Goal: Information Seeking & Learning: Learn about a topic

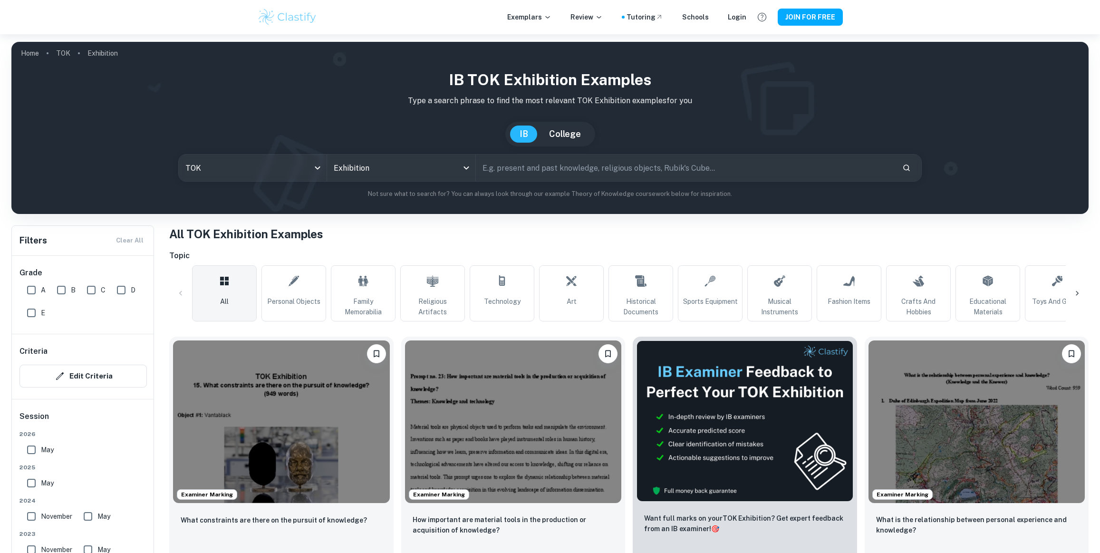
scroll to position [129, 0]
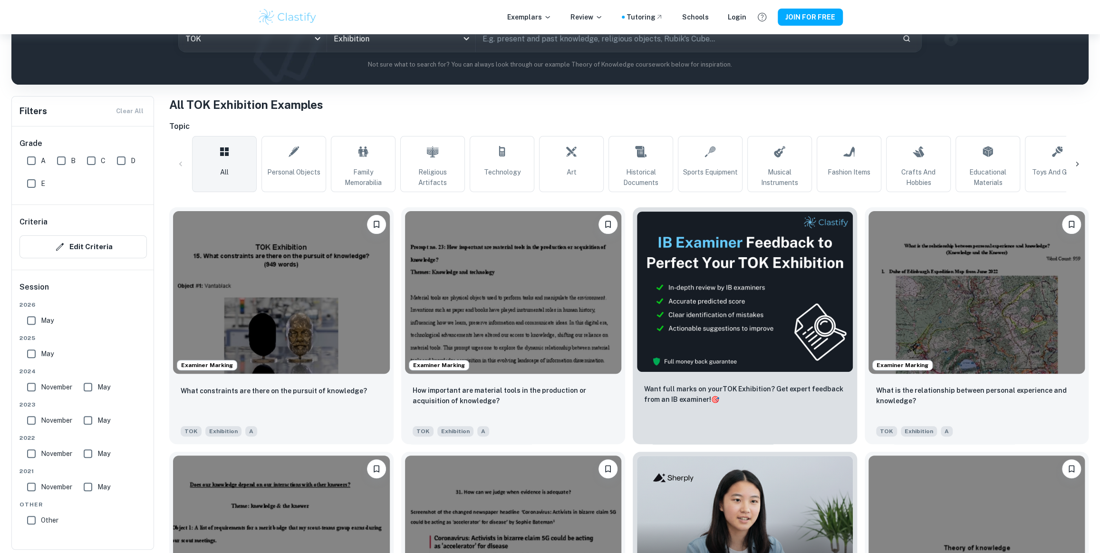
click at [296, 335] on img at bounding box center [281, 292] width 217 height 163
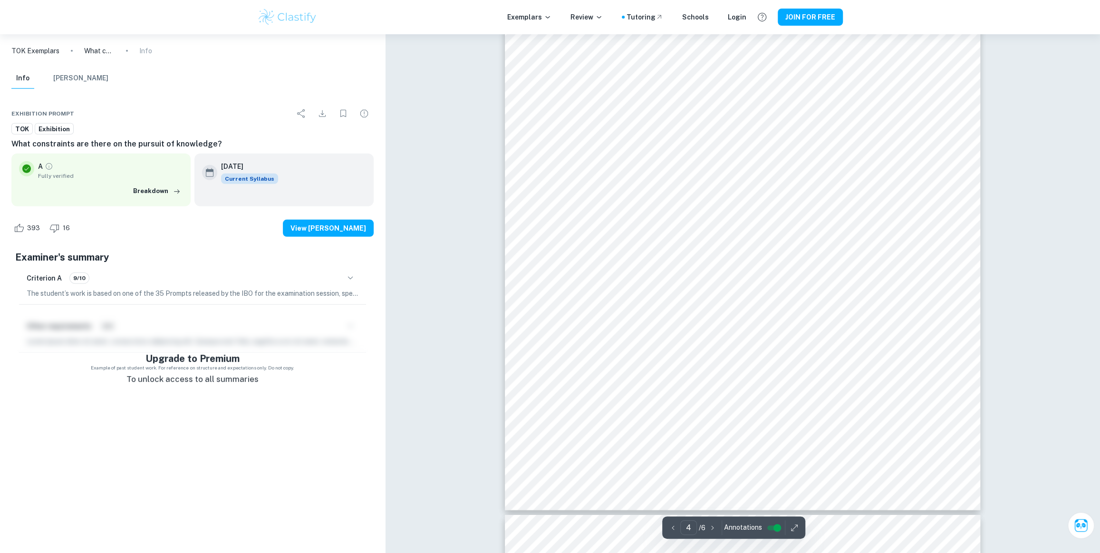
scroll to position [2507, 0]
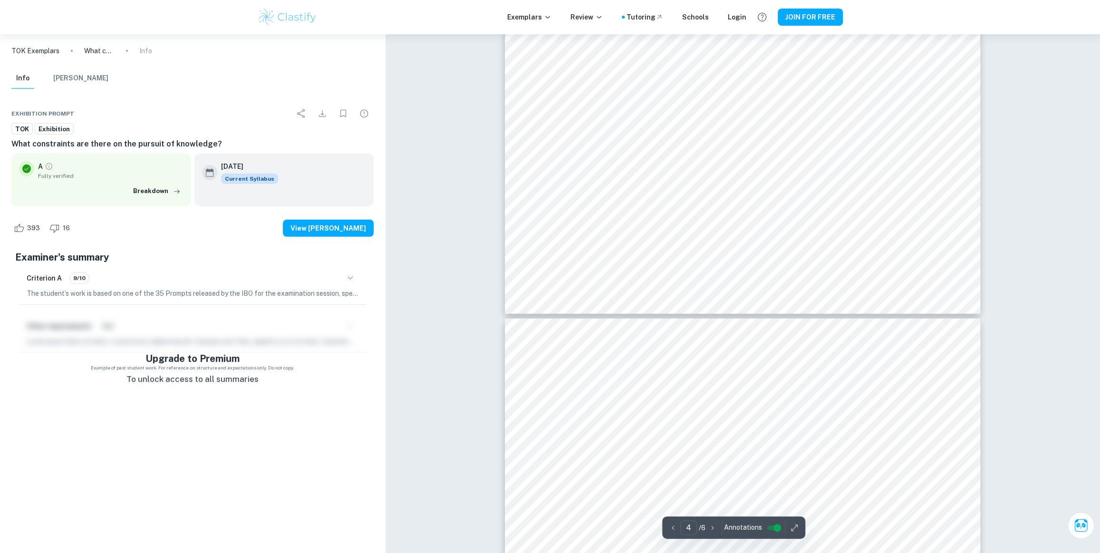
type input "5"
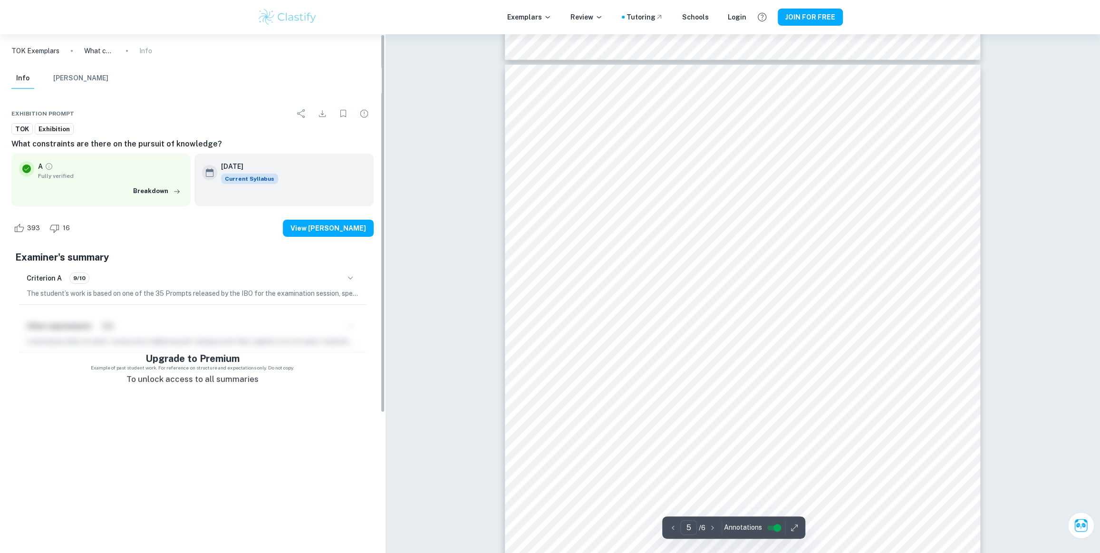
scroll to position [2637, 0]
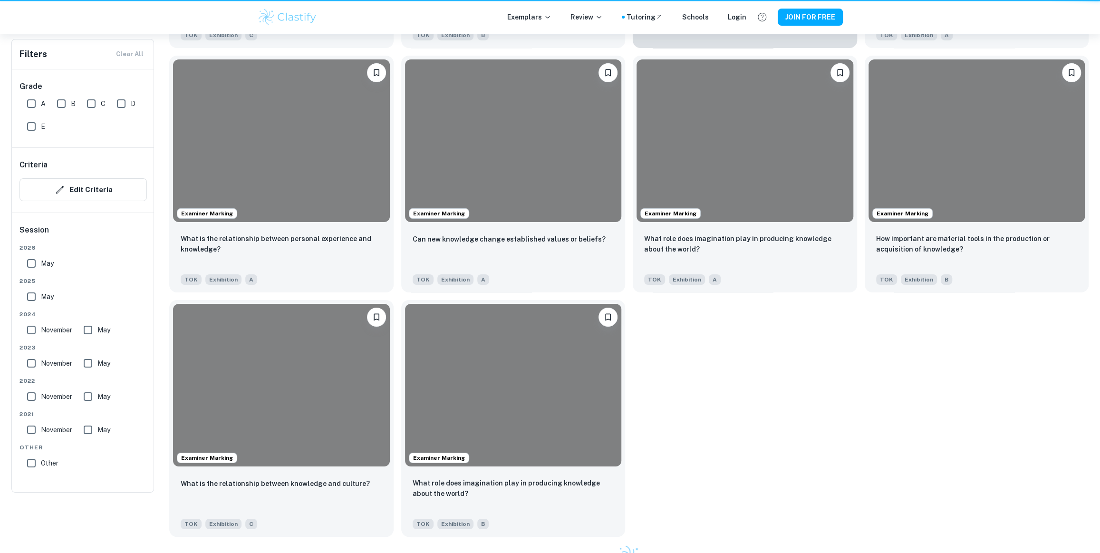
scroll to position [129, 0]
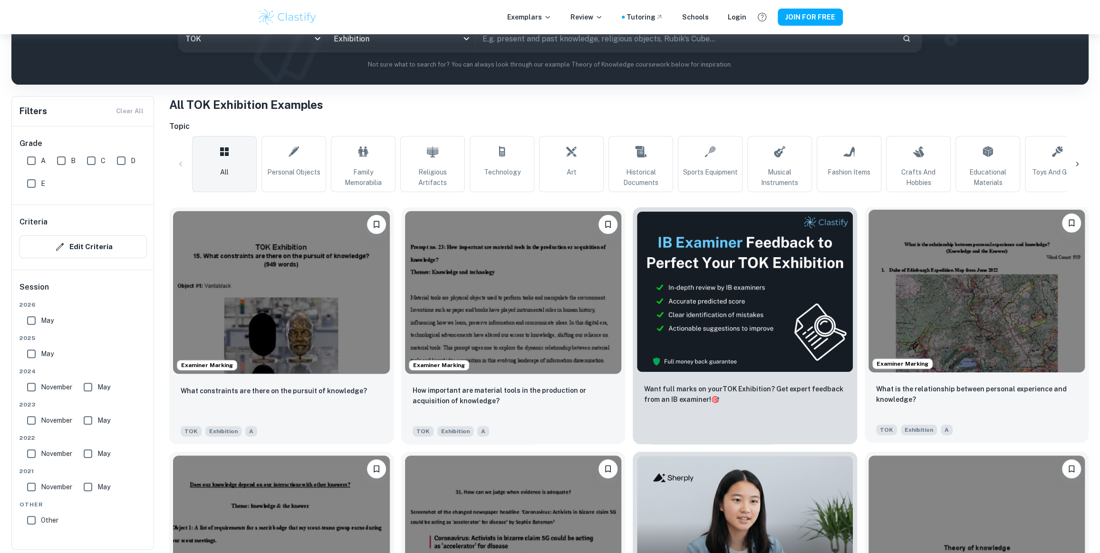
click at [984, 345] on img at bounding box center [977, 291] width 217 height 163
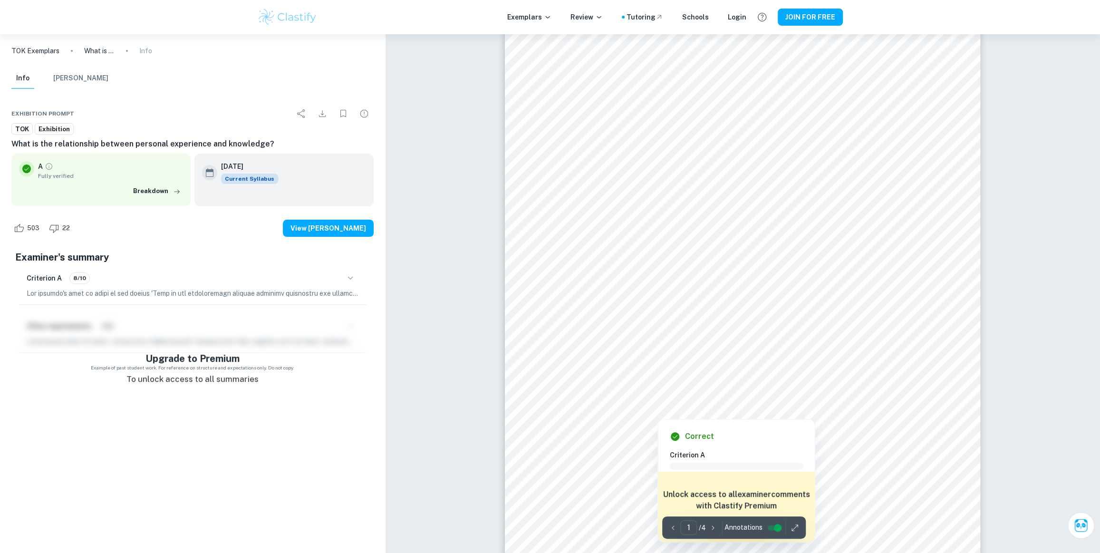
scroll to position [129, 0]
